Goal: Task Accomplishment & Management: Complete application form

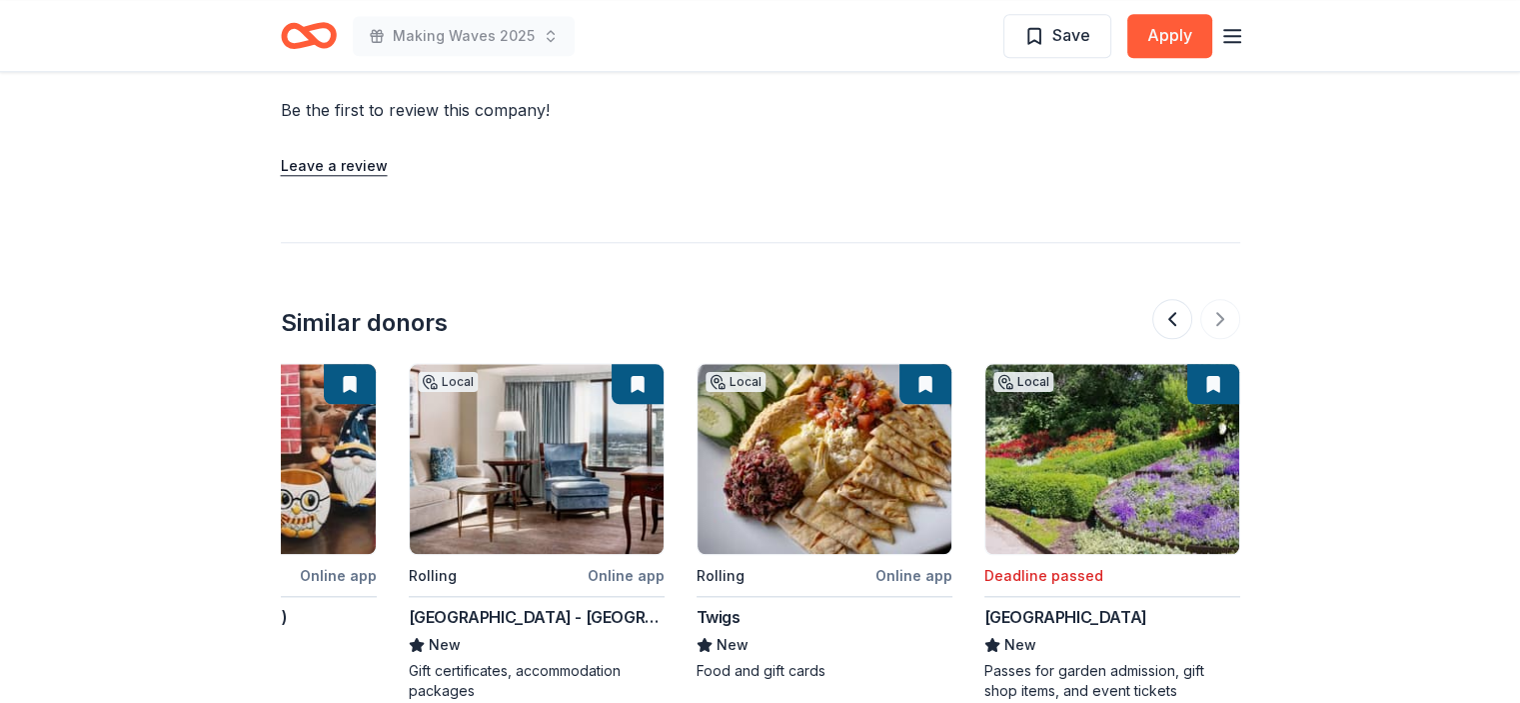
scroll to position [1981, 0]
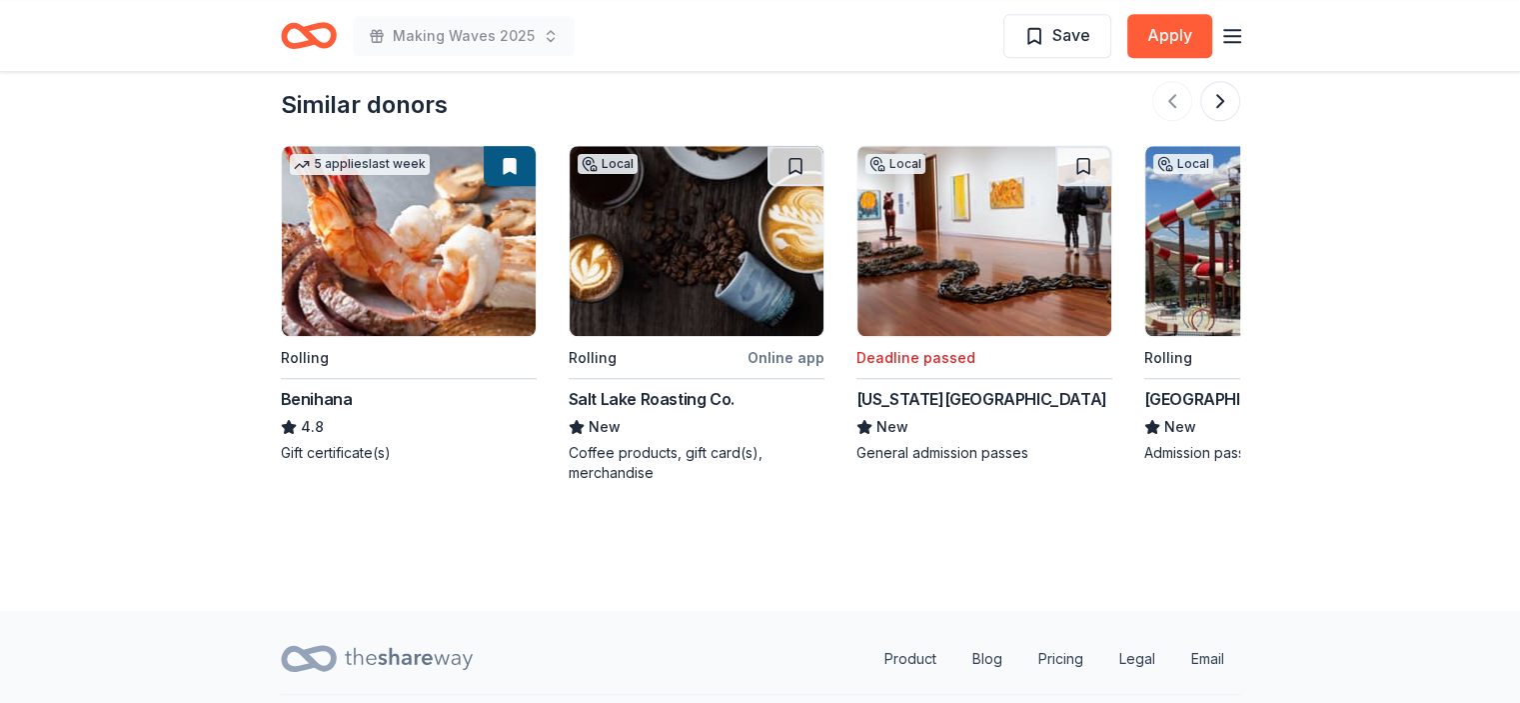
scroll to position [1933, 0]
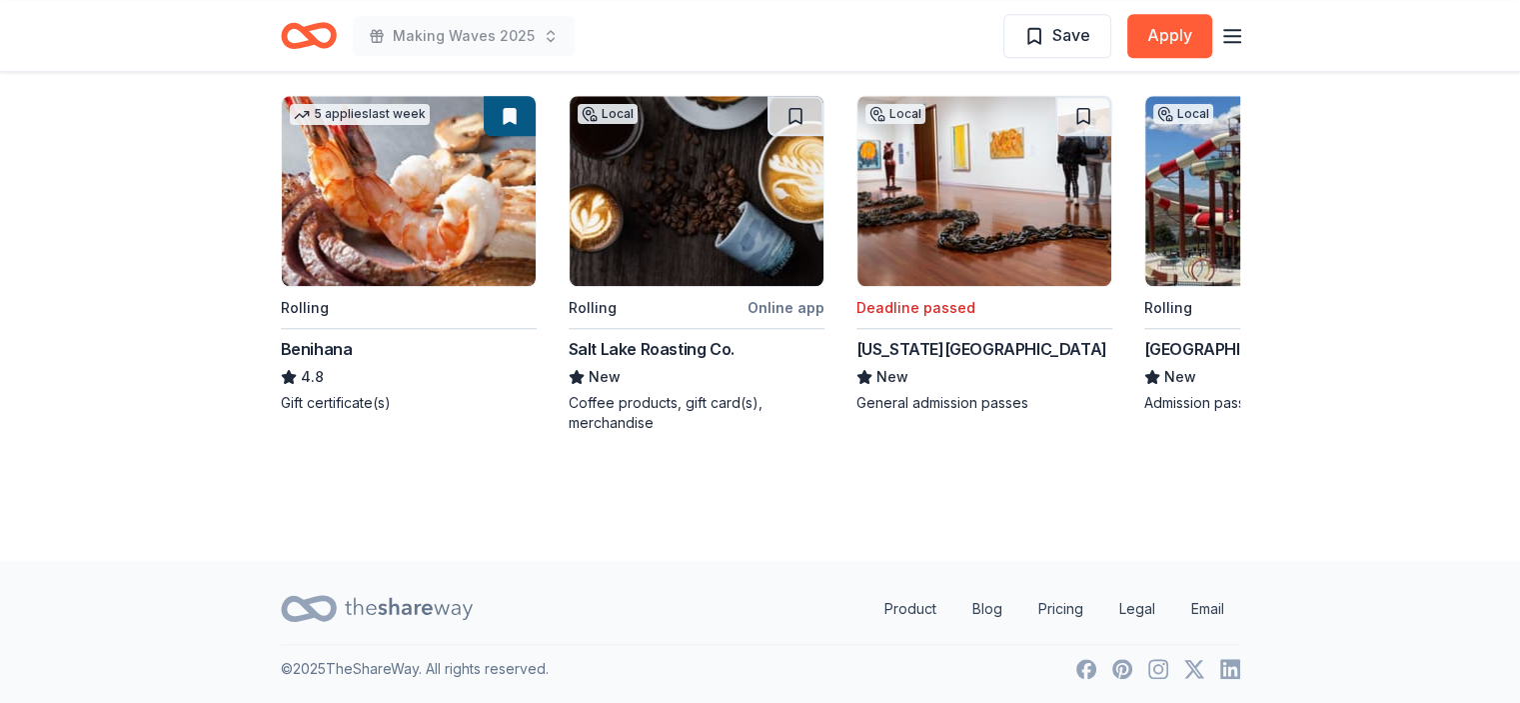
click at [308, 27] on icon "Home" at bounding box center [317, 35] width 31 height 20
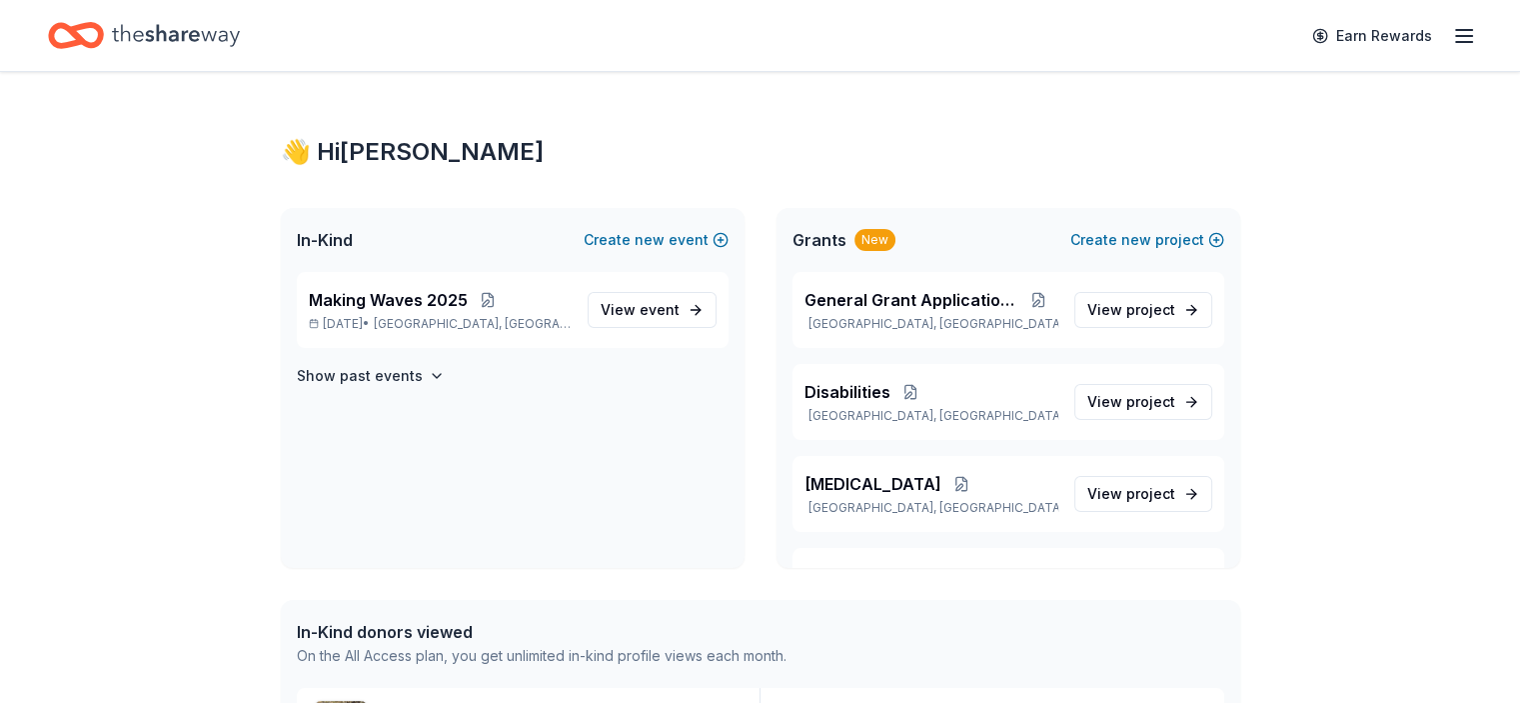
click at [82, 43] on icon "Home" at bounding box center [66, 35] width 31 height 20
click at [680, 308] on link "View event" at bounding box center [652, 310] width 129 height 36
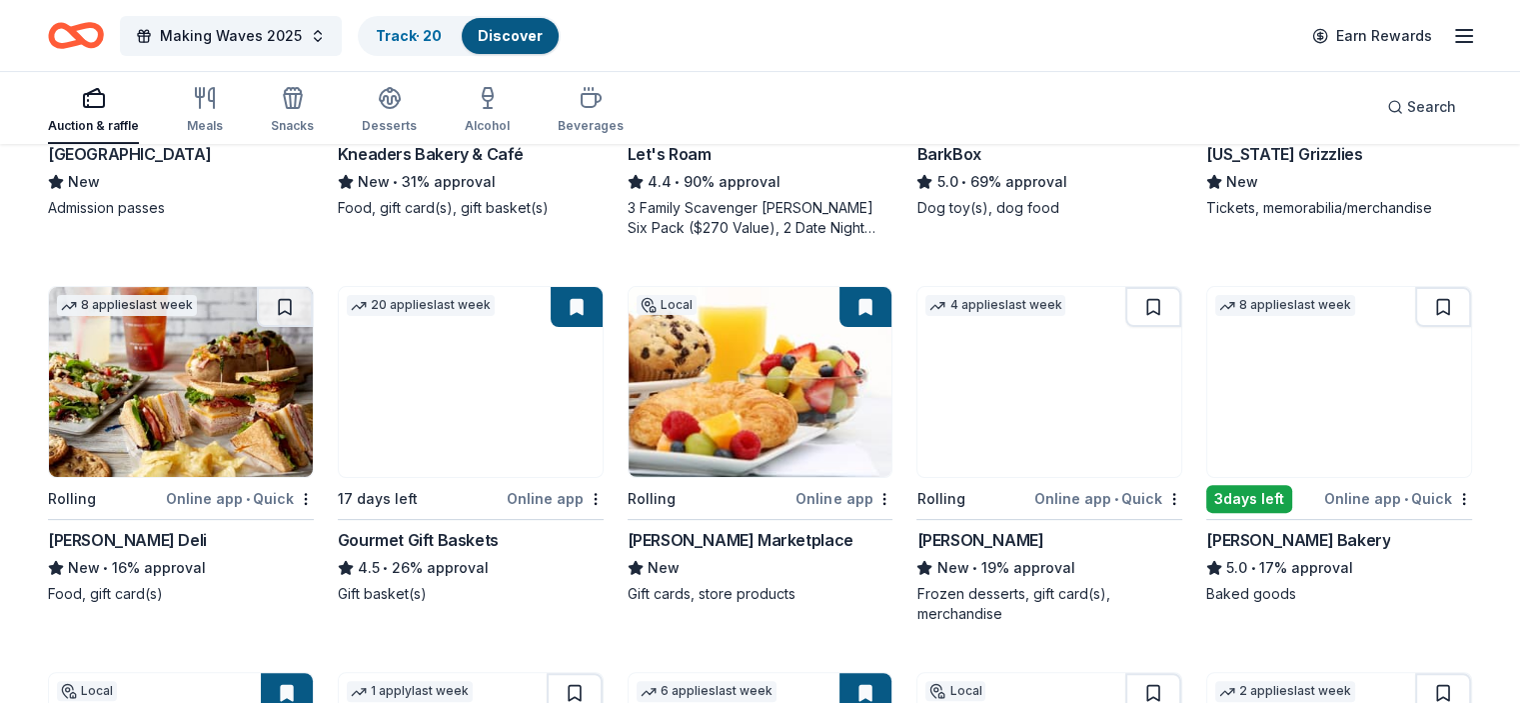
scroll to position [501, 0]
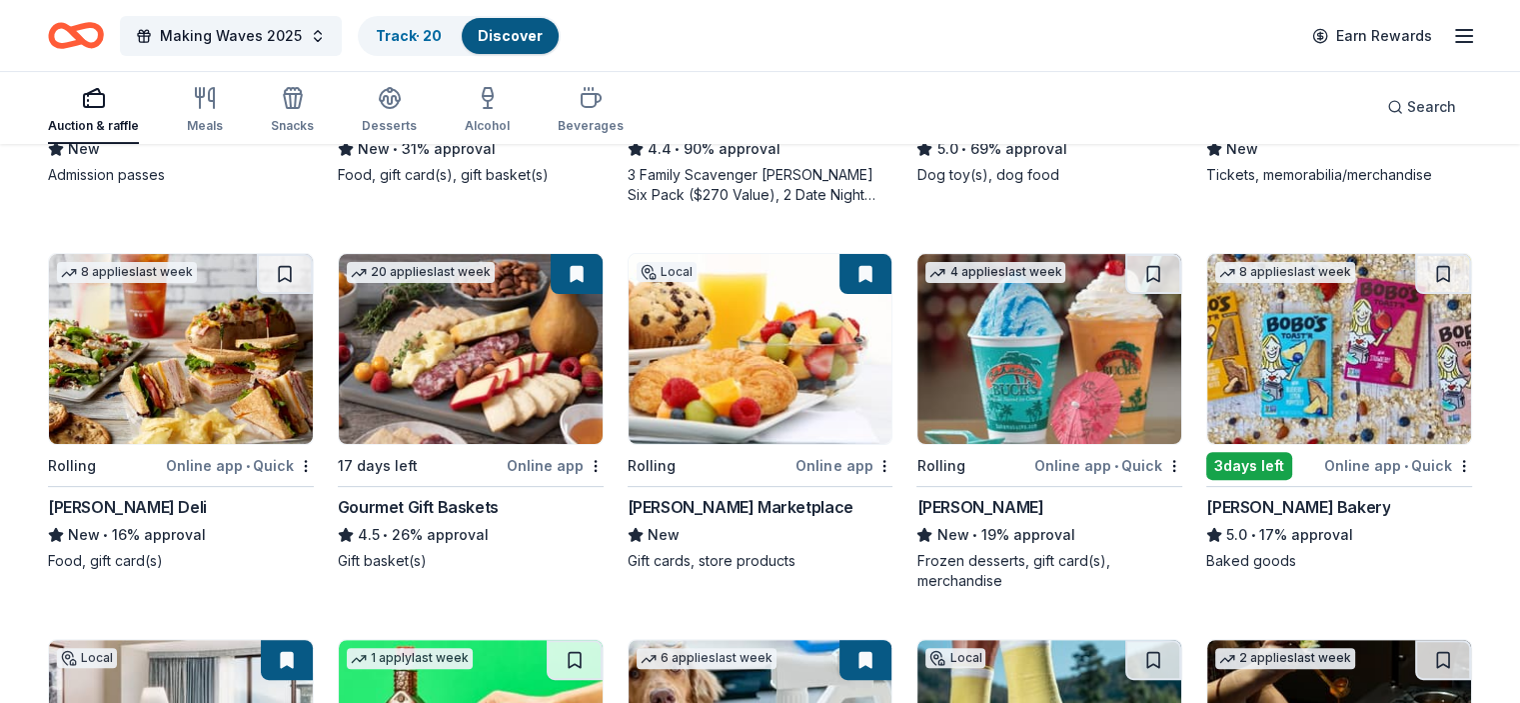
click at [1030, 339] on img at bounding box center [1050, 349] width 264 height 190
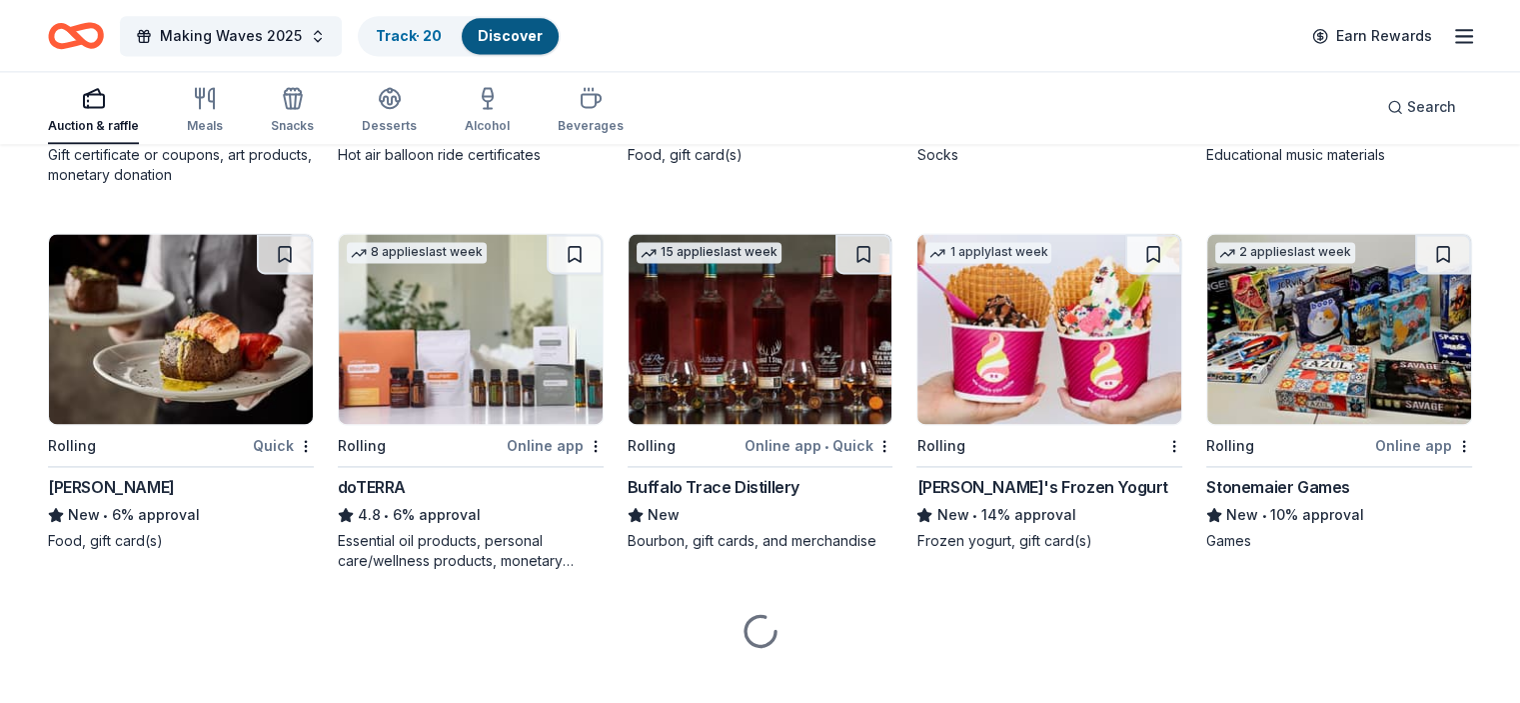
scroll to position [2841, 0]
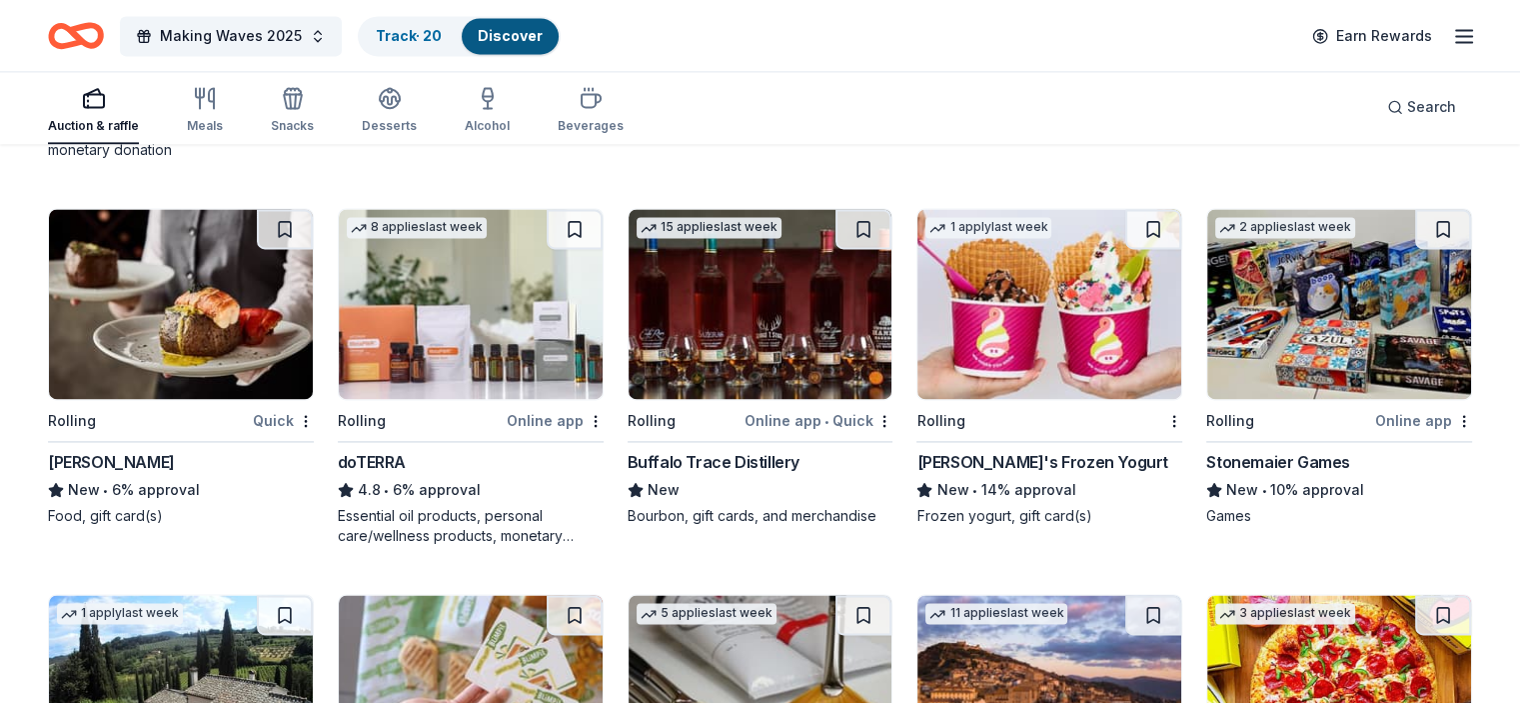
click at [494, 311] on img at bounding box center [471, 304] width 264 height 190
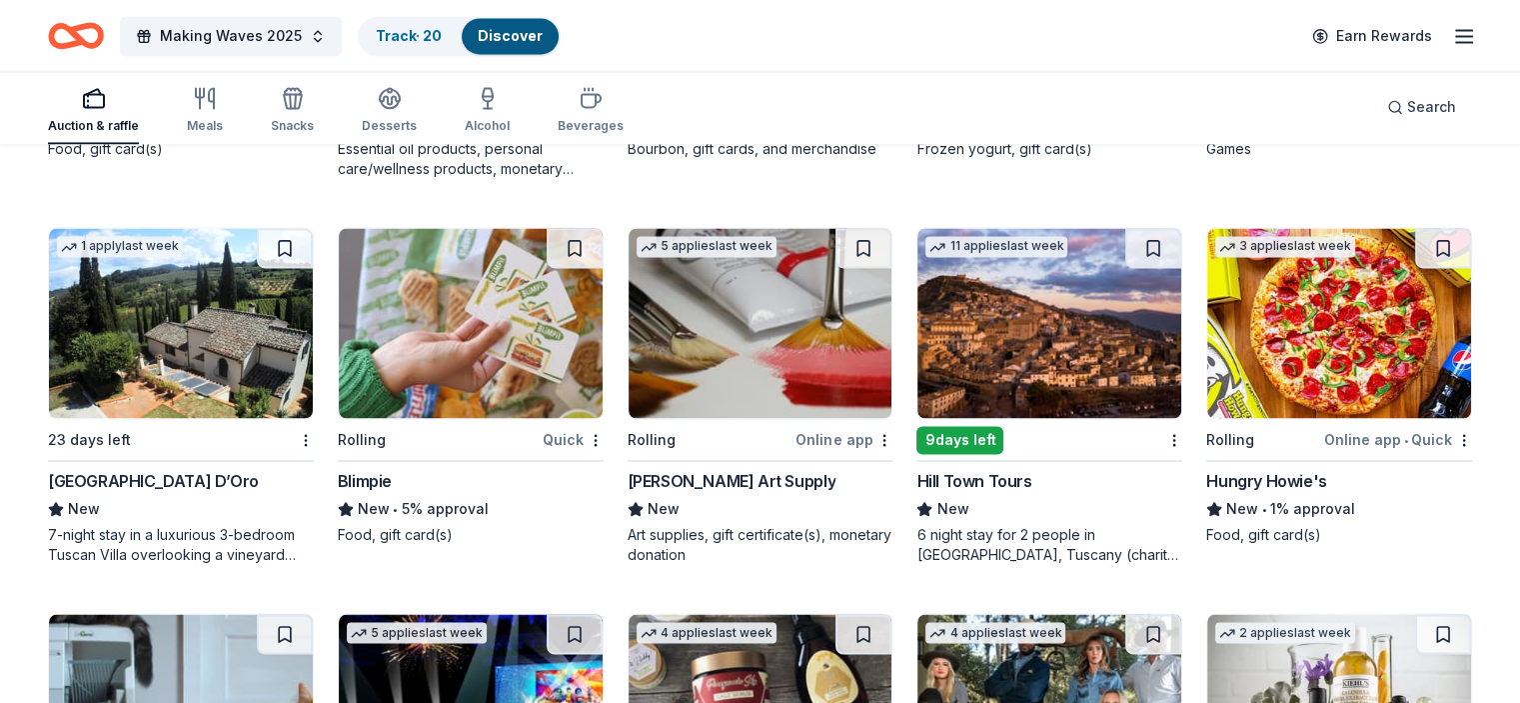
scroll to position [3209, 0]
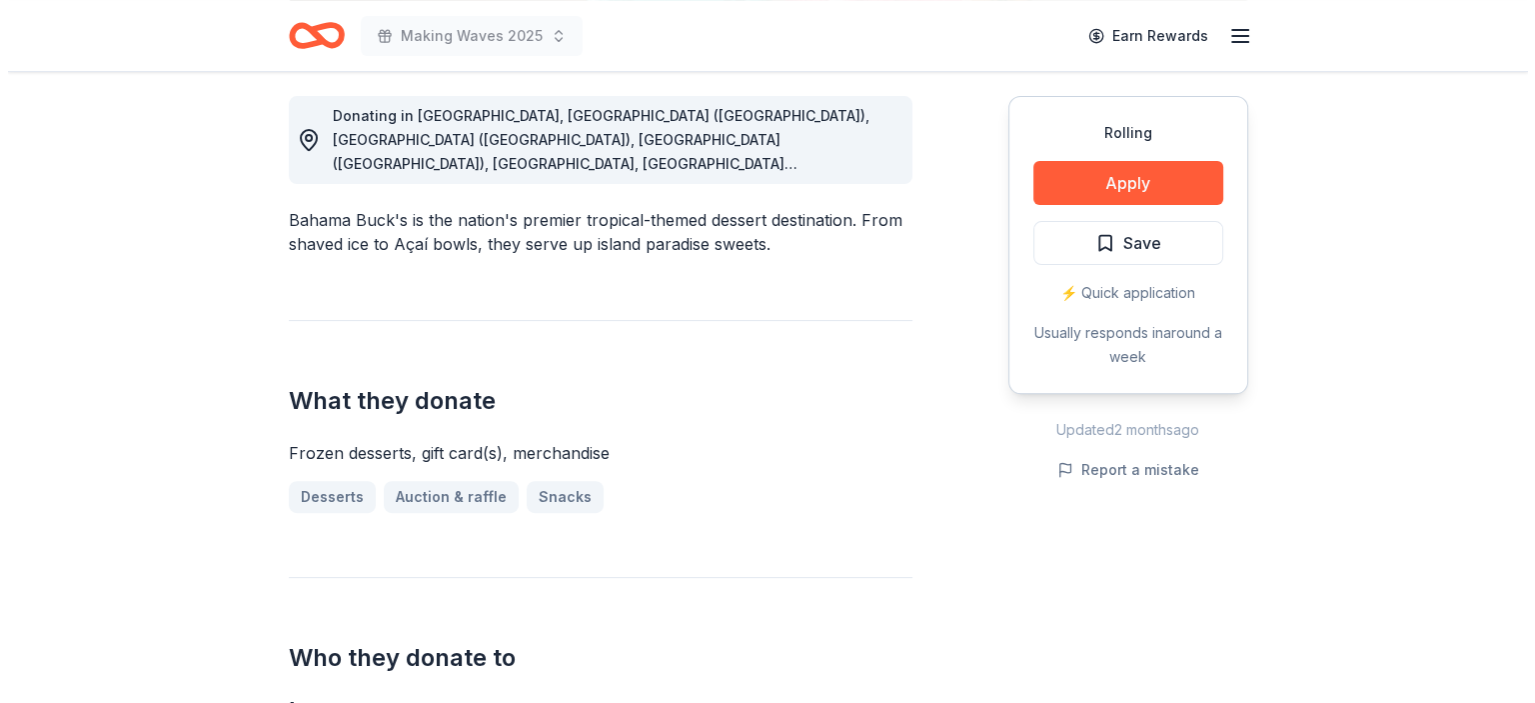
scroll to position [545, 0]
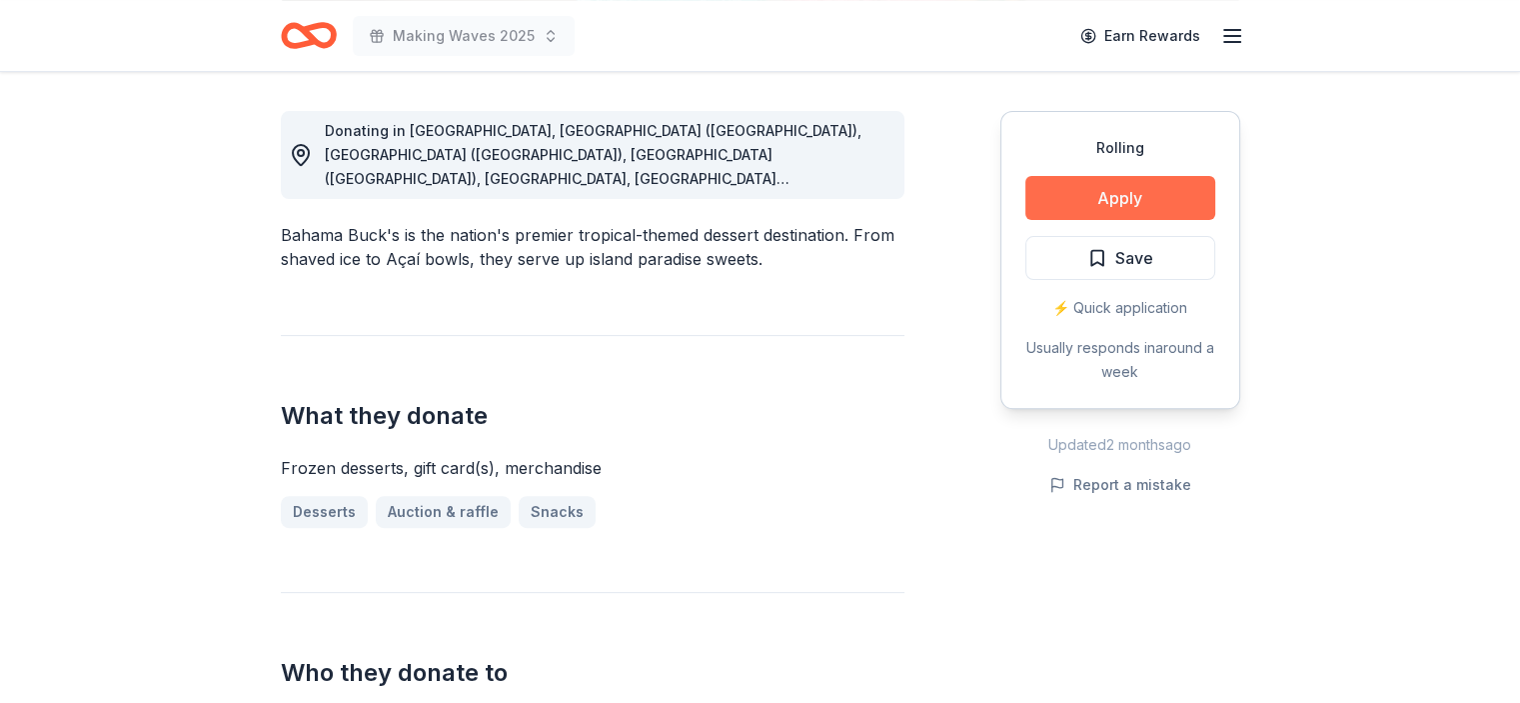
click at [1135, 204] on button "Apply" at bounding box center [1121, 198] width 190 height 44
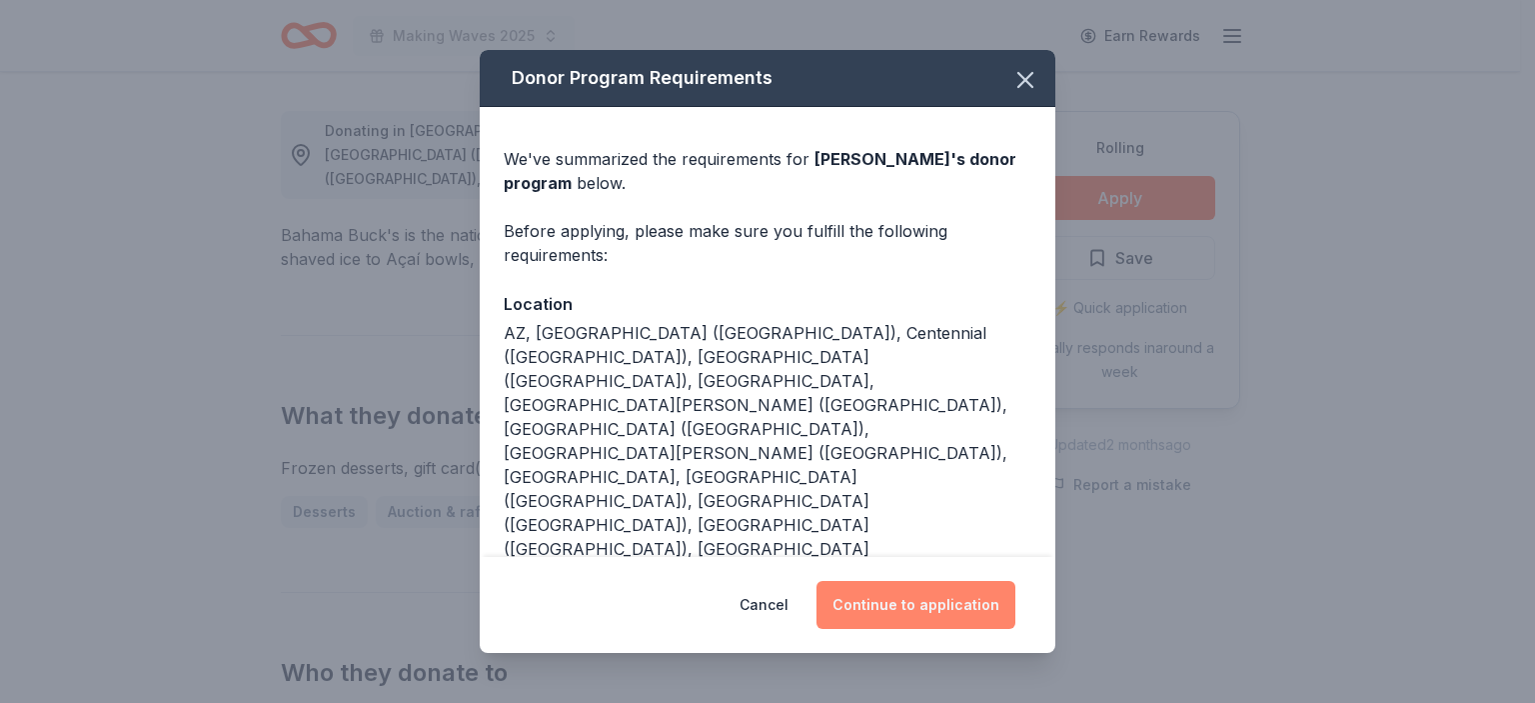
click at [902, 588] on button "Continue to application" at bounding box center [916, 605] width 199 height 48
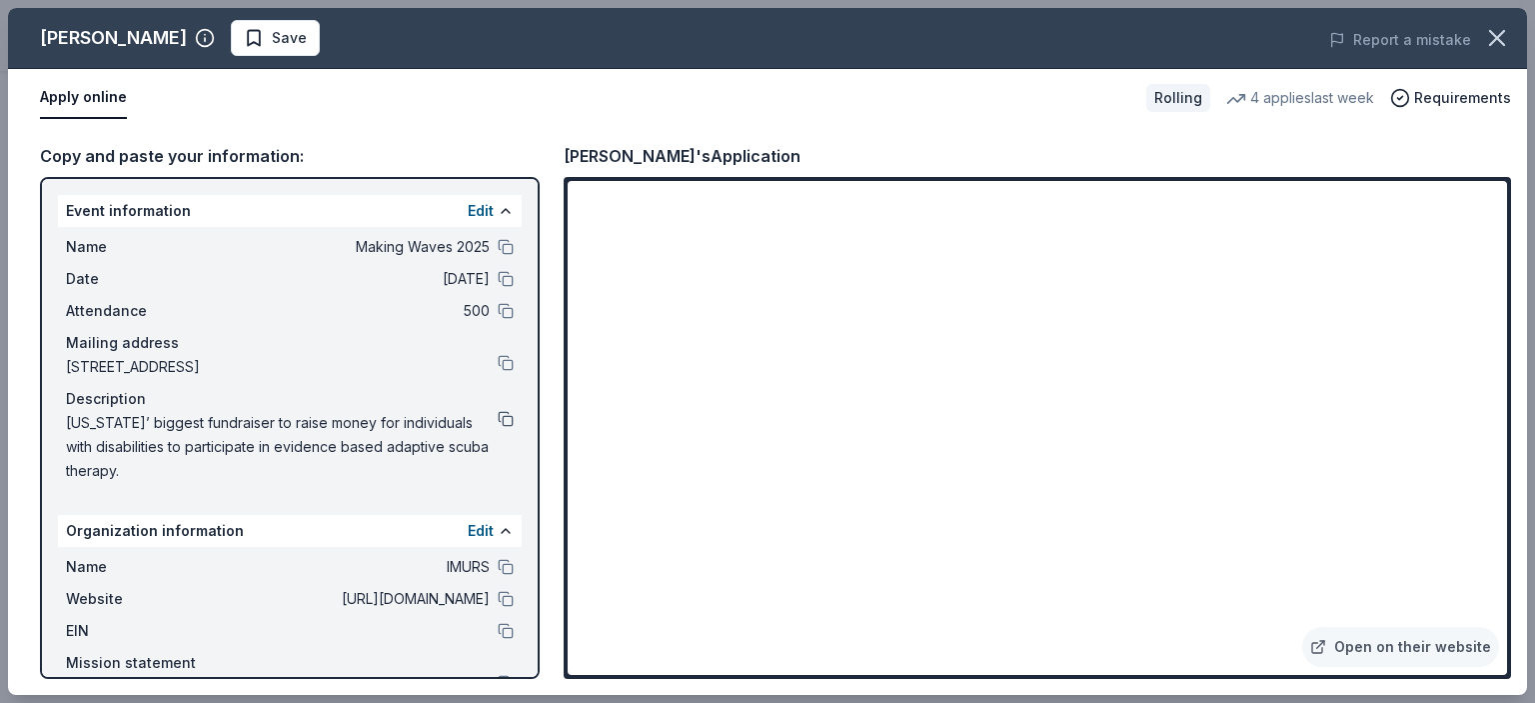
click at [498, 419] on button at bounding box center [506, 419] width 16 height 16
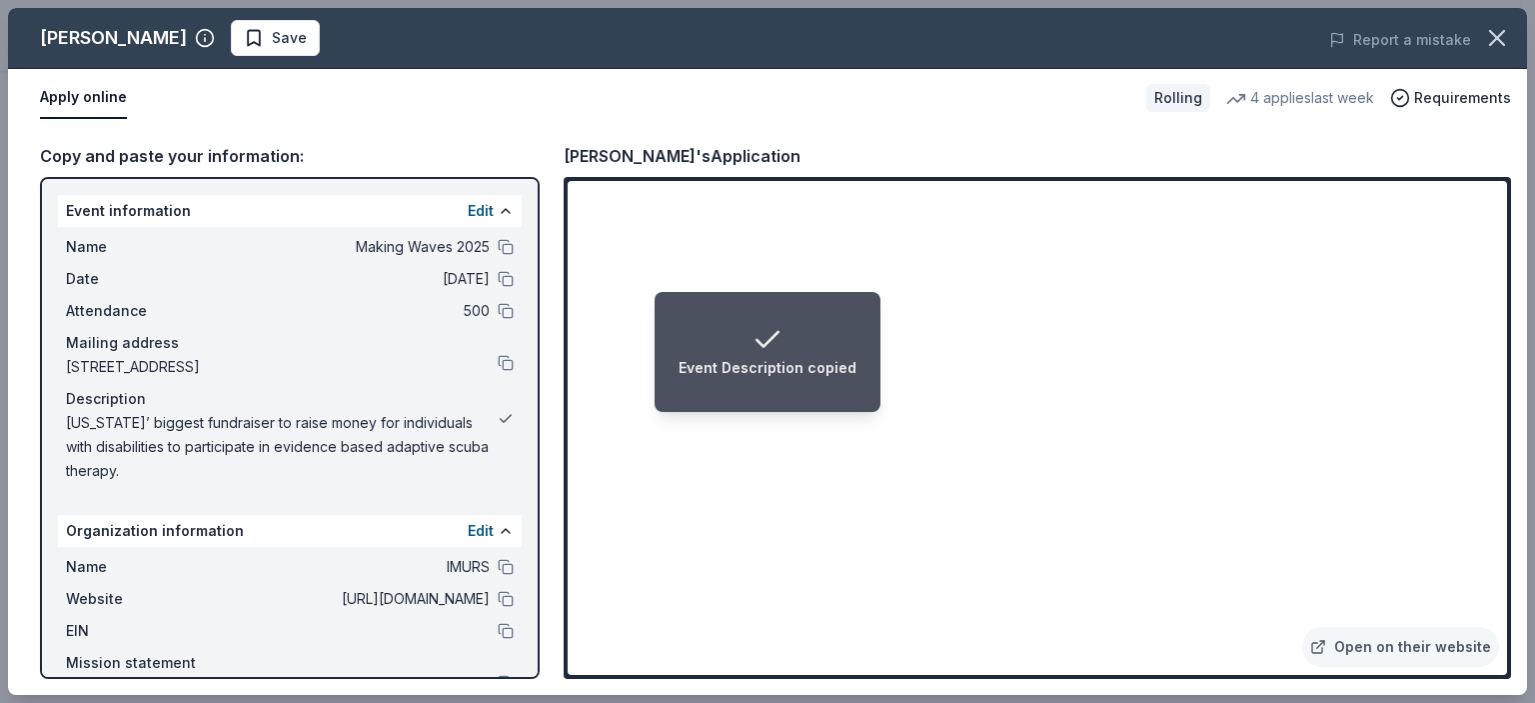
scroll to position [94, 0]
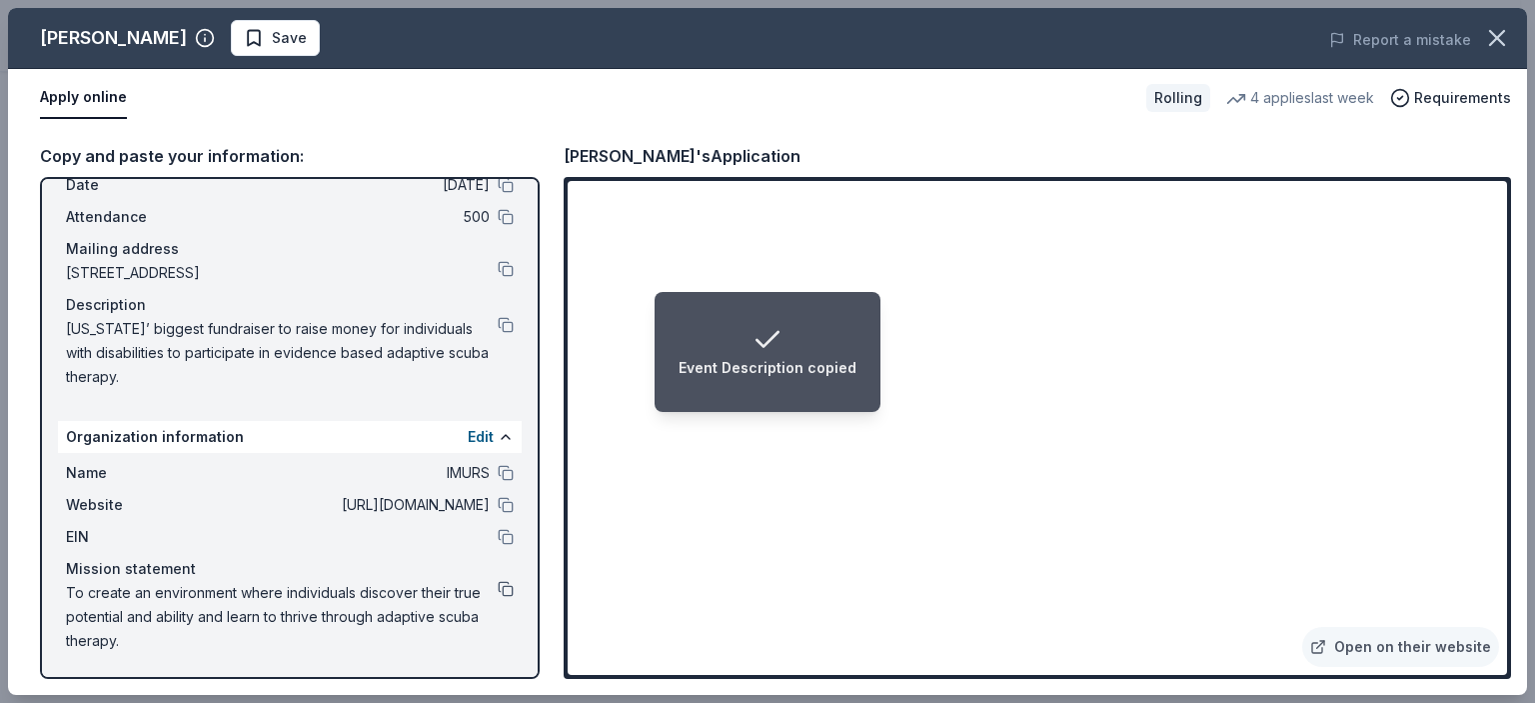
click at [498, 590] on button at bounding box center [506, 589] width 16 height 16
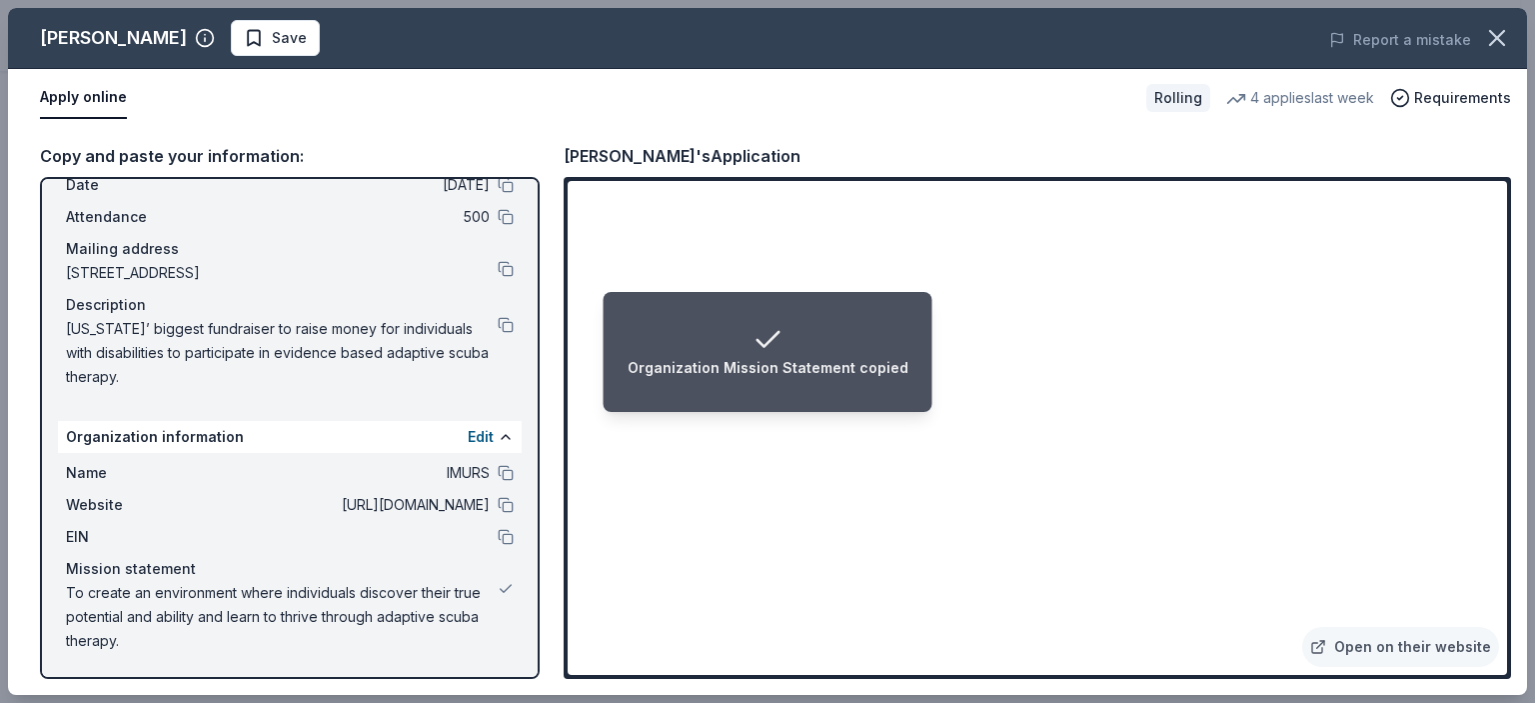
click at [798, 364] on div "Organization Mission Statement copied" at bounding box center [768, 368] width 281 height 24
click at [498, 327] on button at bounding box center [506, 325] width 16 height 16
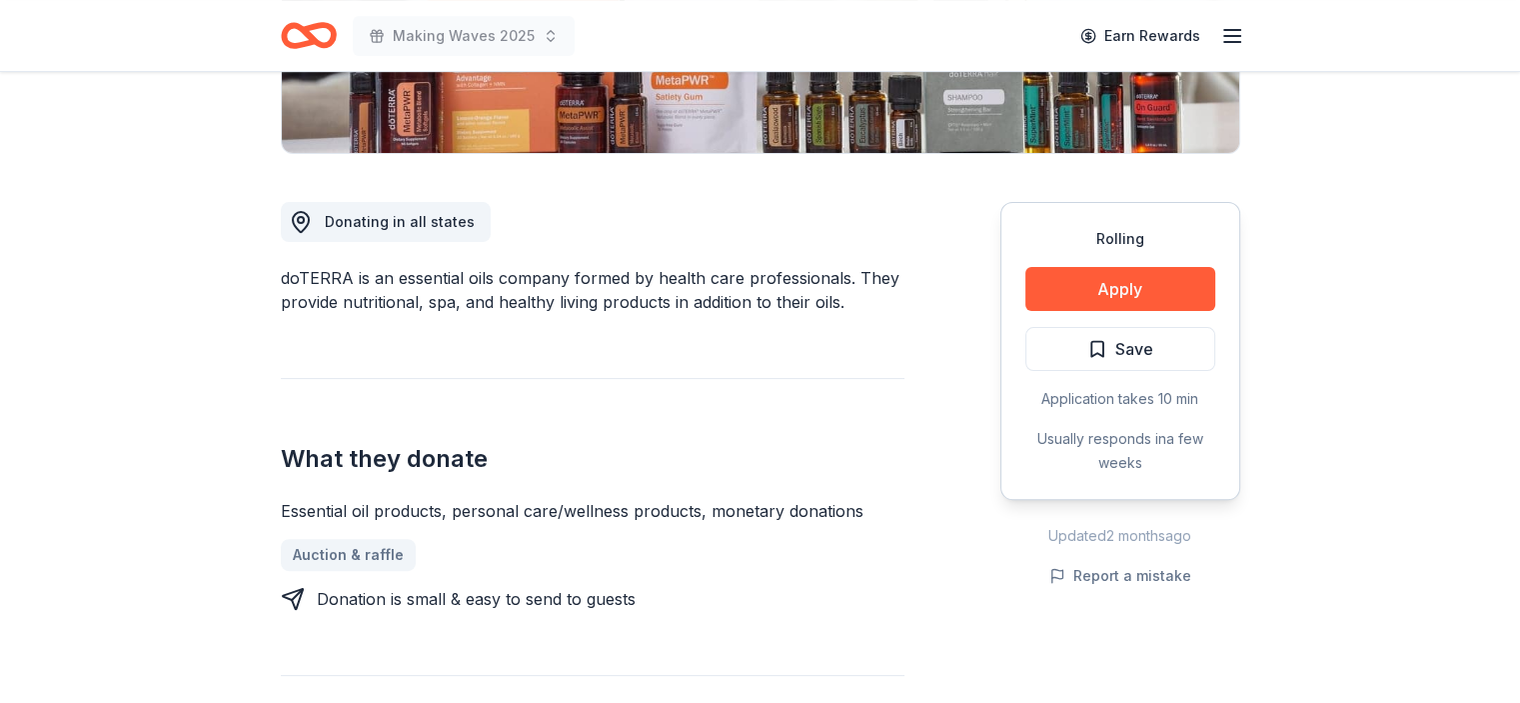
scroll to position [456, 0]
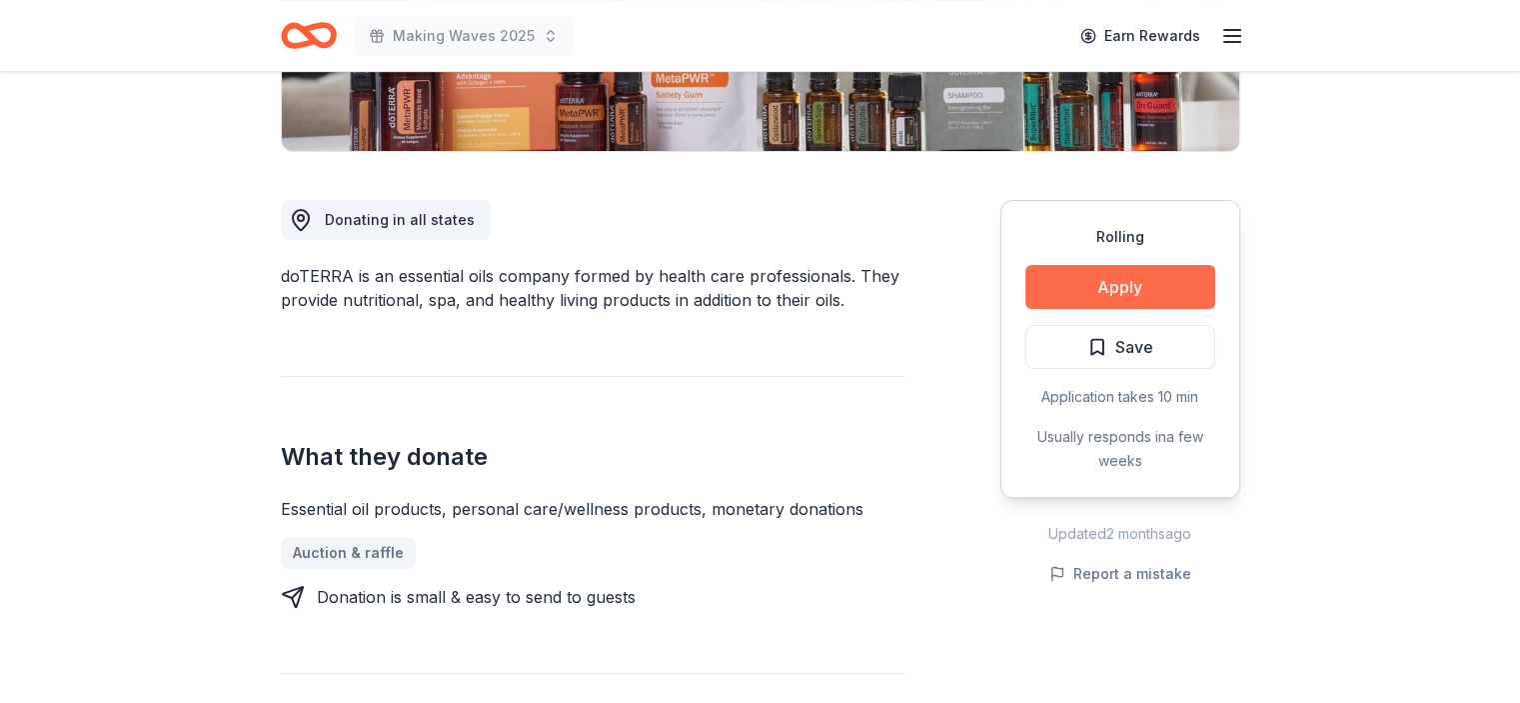
click at [1149, 288] on button "Apply" at bounding box center [1121, 287] width 190 height 44
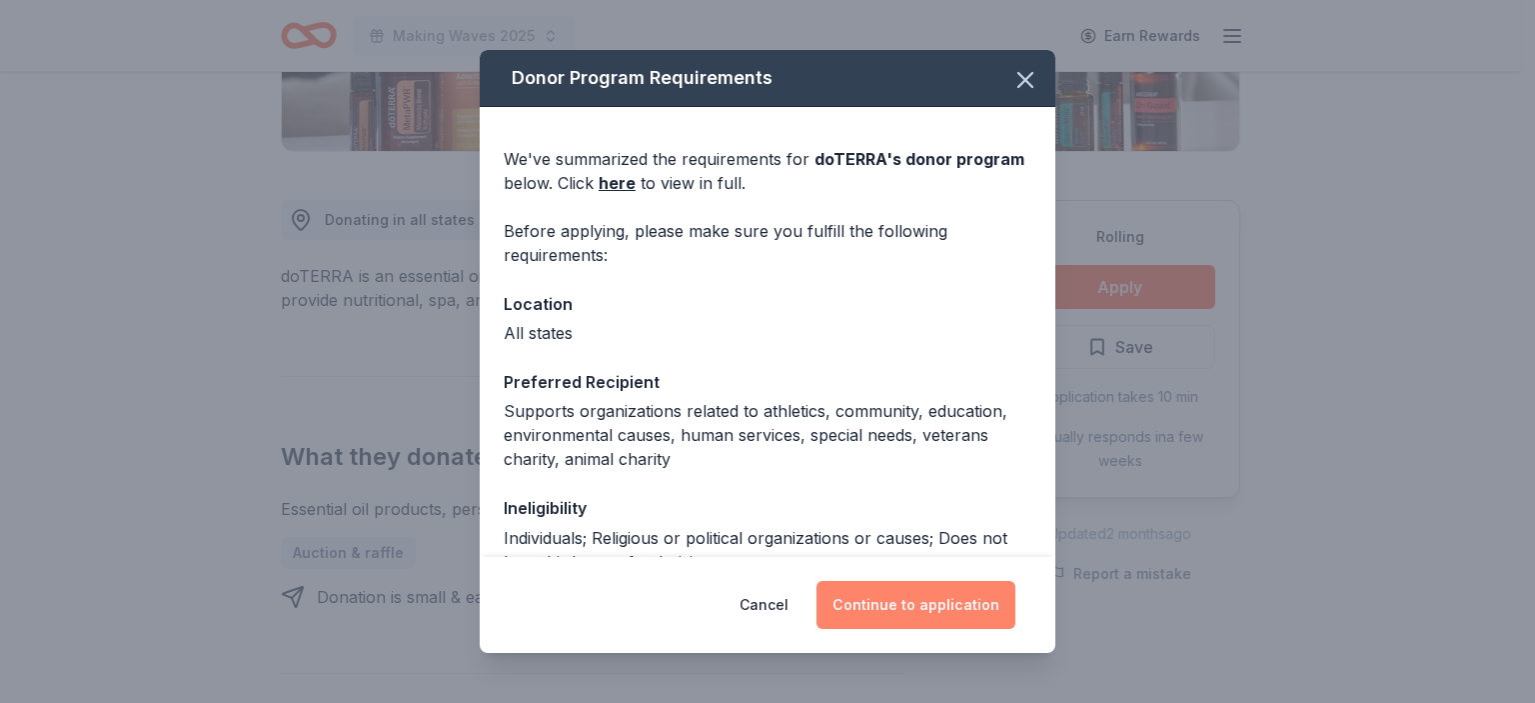
click at [891, 620] on button "Continue to application" at bounding box center [916, 605] width 199 height 48
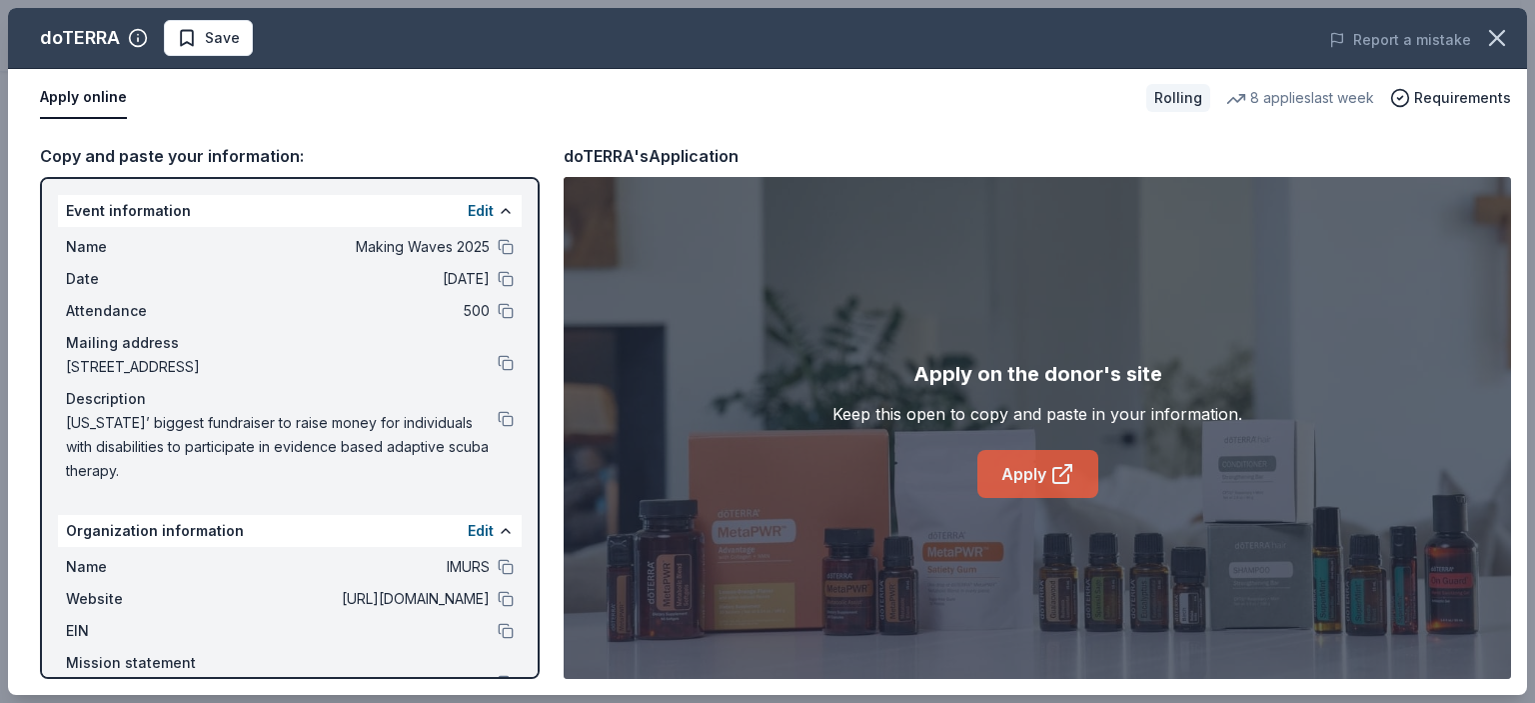
click at [1040, 464] on link "Apply" at bounding box center [1038, 474] width 121 height 48
click at [498, 416] on button at bounding box center [506, 419] width 16 height 16
click at [1497, 37] on icon "button" at bounding box center [1497, 38] width 14 height 14
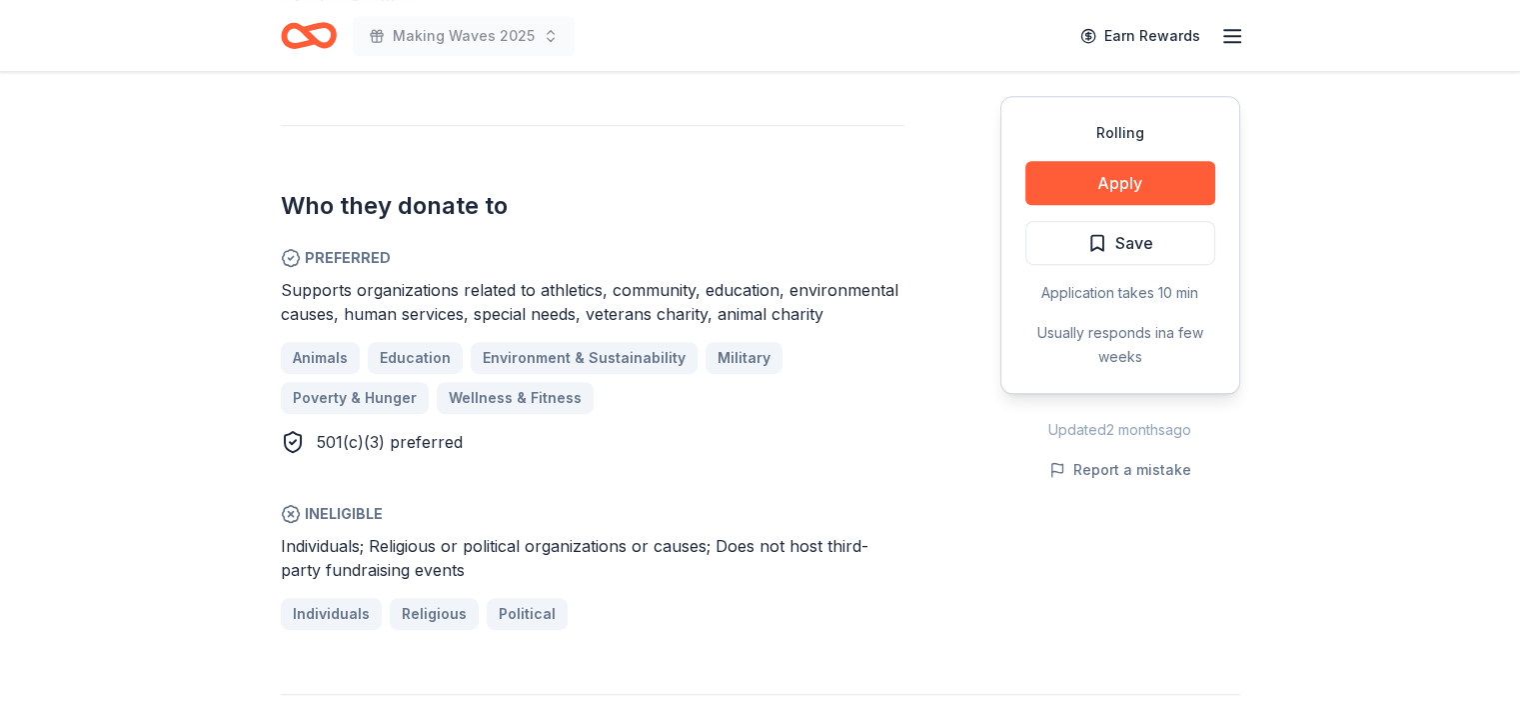
scroll to position [1006, 0]
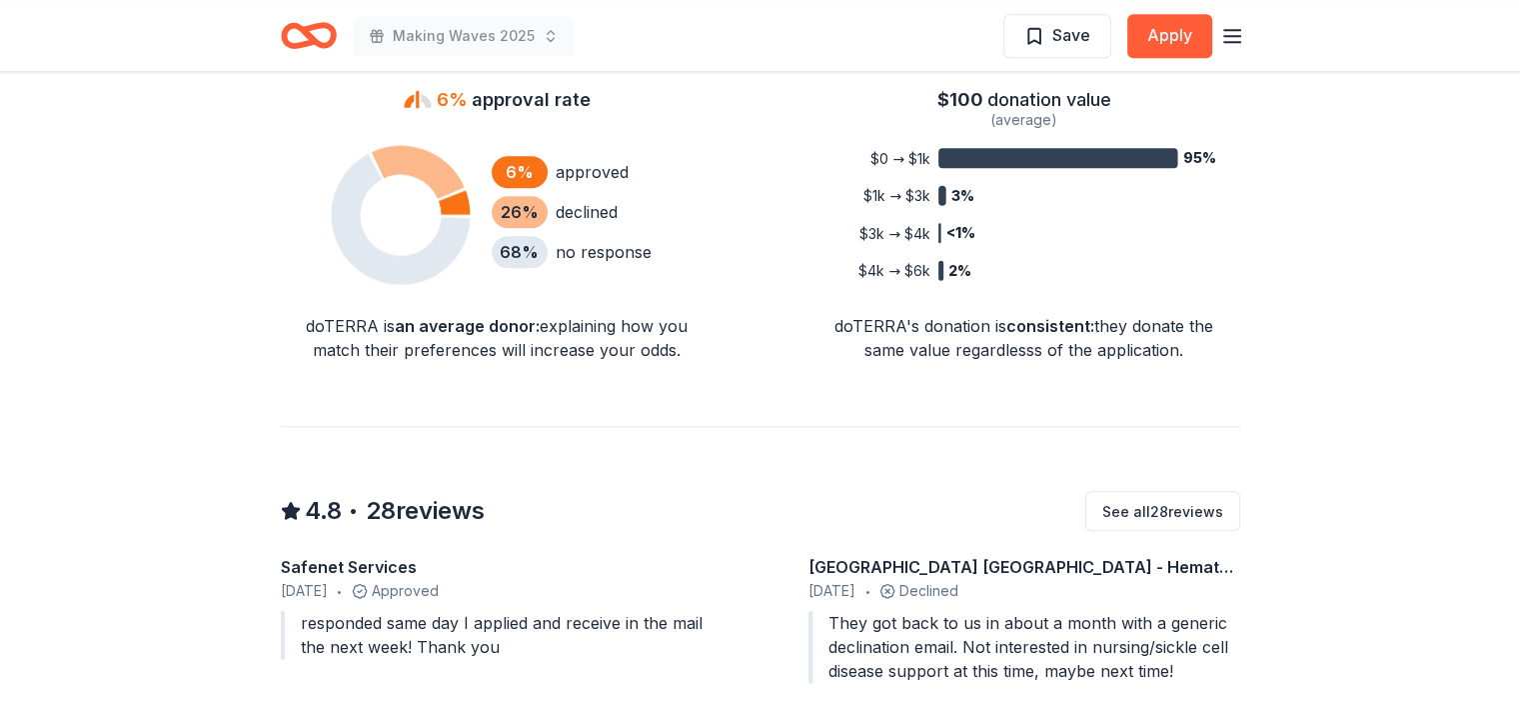
scroll to position [1678, 0]
